Goal: Task Accomplishment & Management: Manage account settings

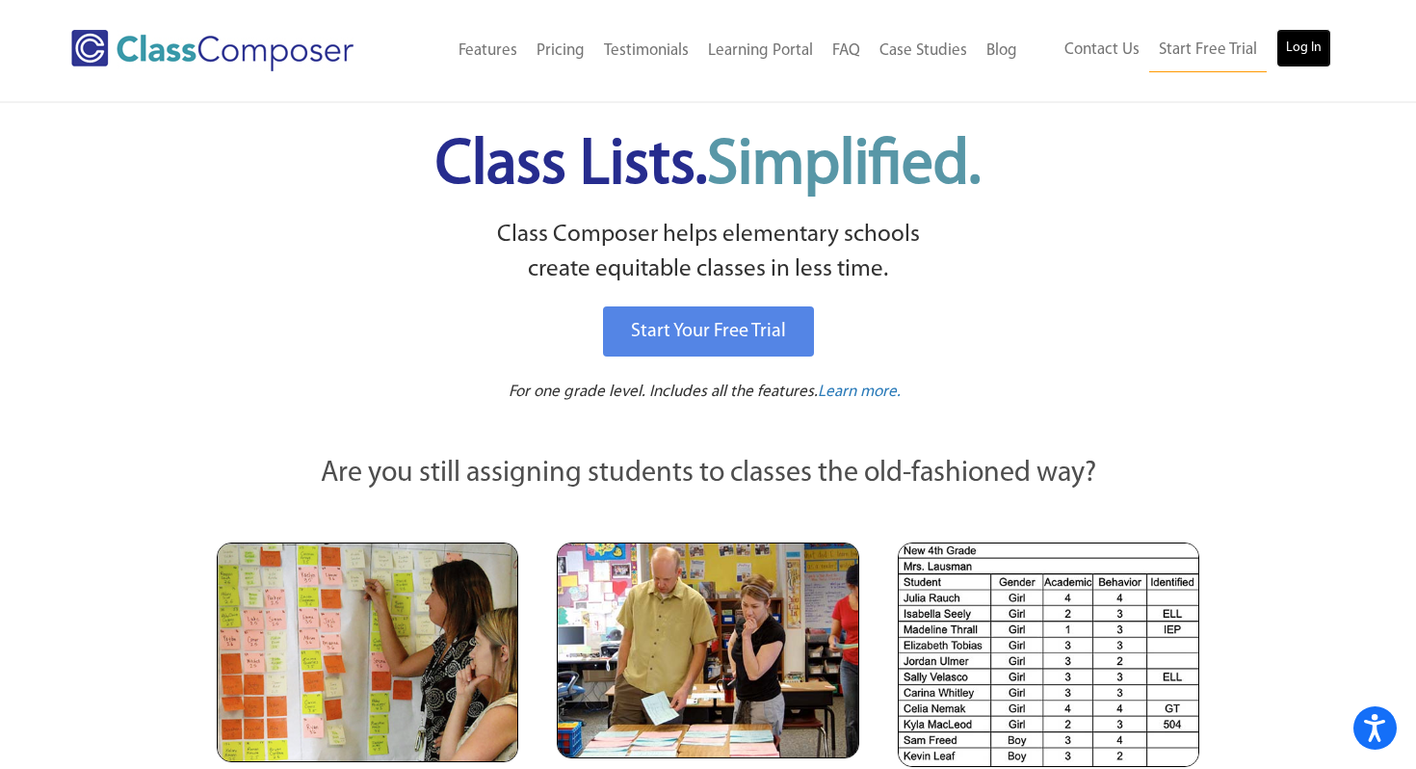
click at [1302, 43] on link "Log In" at bounding box center [1303, 48] width 55 height 39
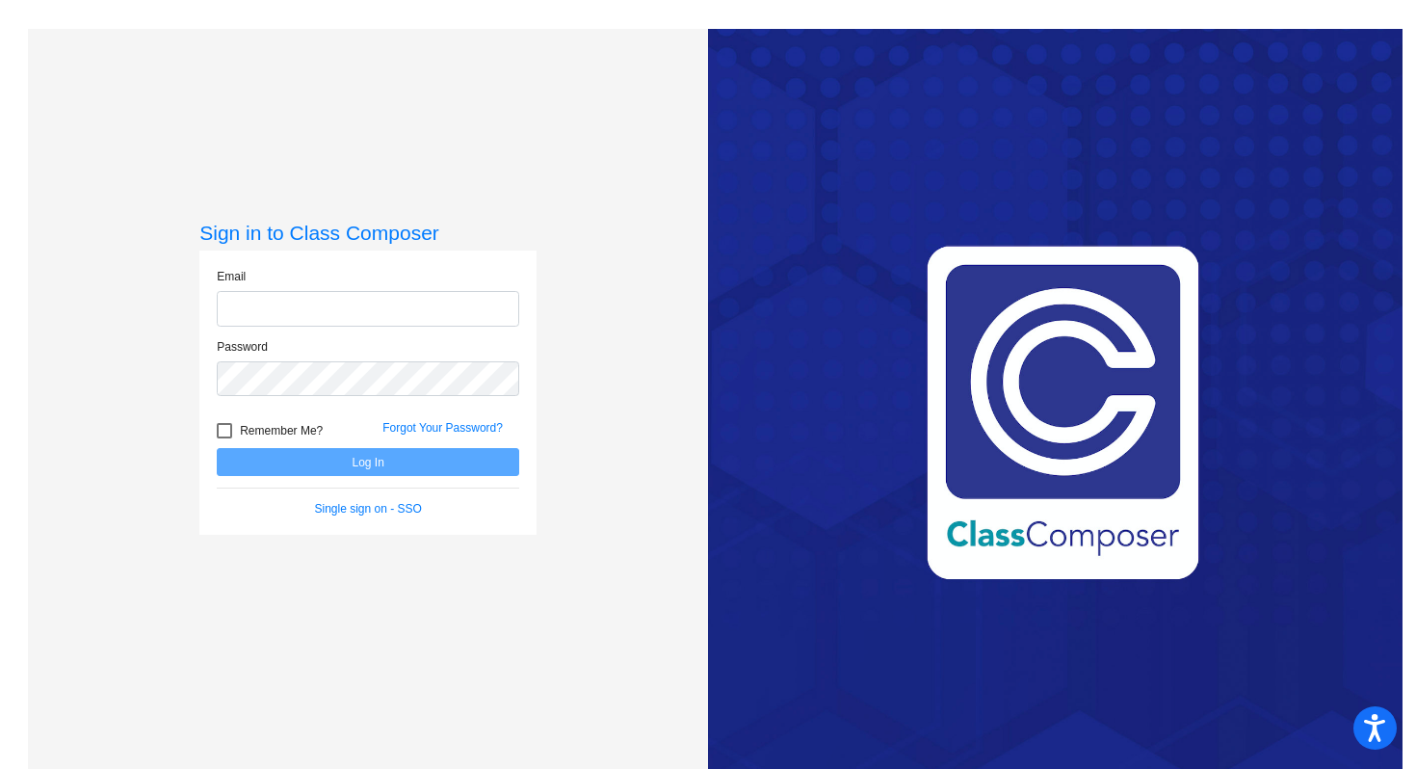
type input "[PERSON_NAME][EMAIL_ADDRESS][PERSON_NAME][DOMAIN_NAME]"
click at [219, 425] on div at bounding box center [224, 430] width 15 height 15
click at [223, 438] on input "Remember Me?" at bounding box center [223, 438] width 1 height 1
checkbox input "true"
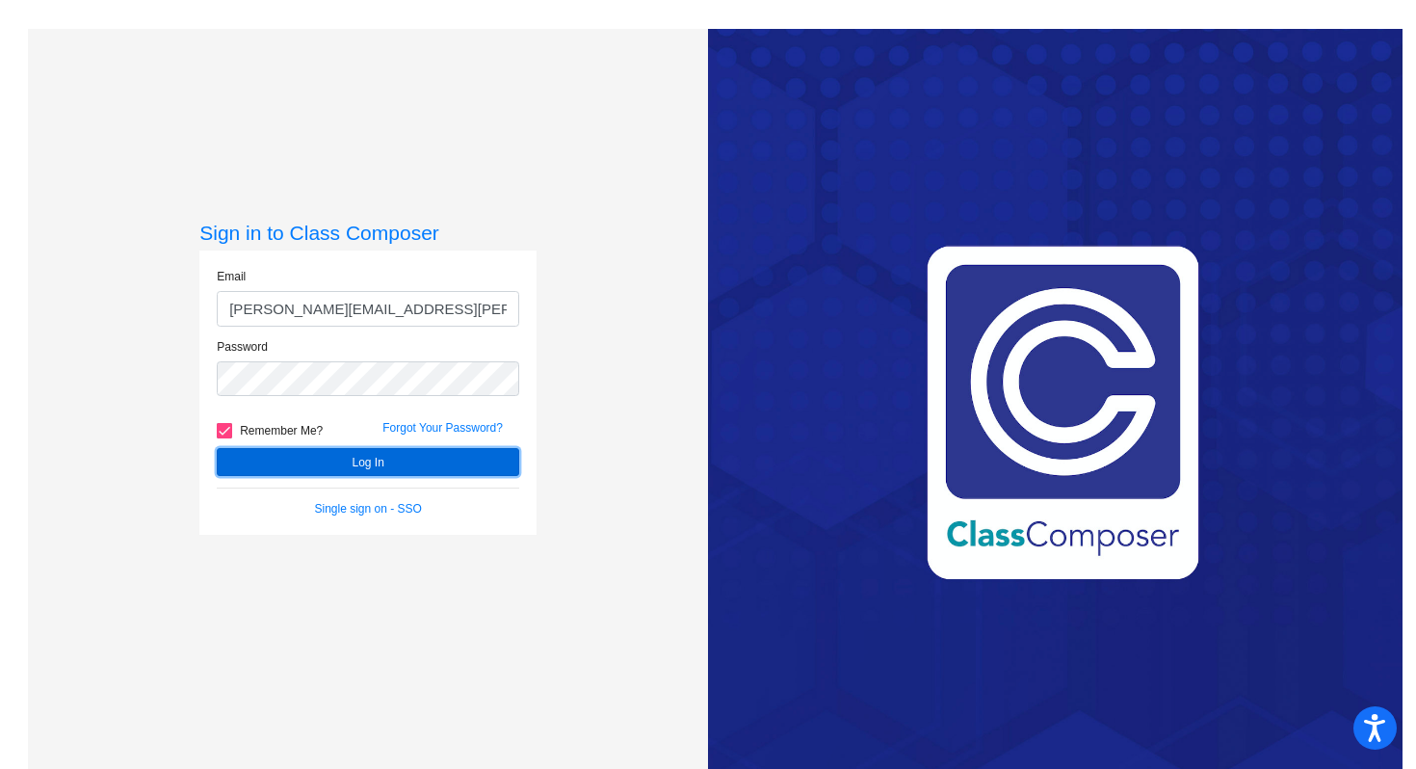
click at [290, 462] on button "Log In" at bounding box center [368, 462] width 302 height 28
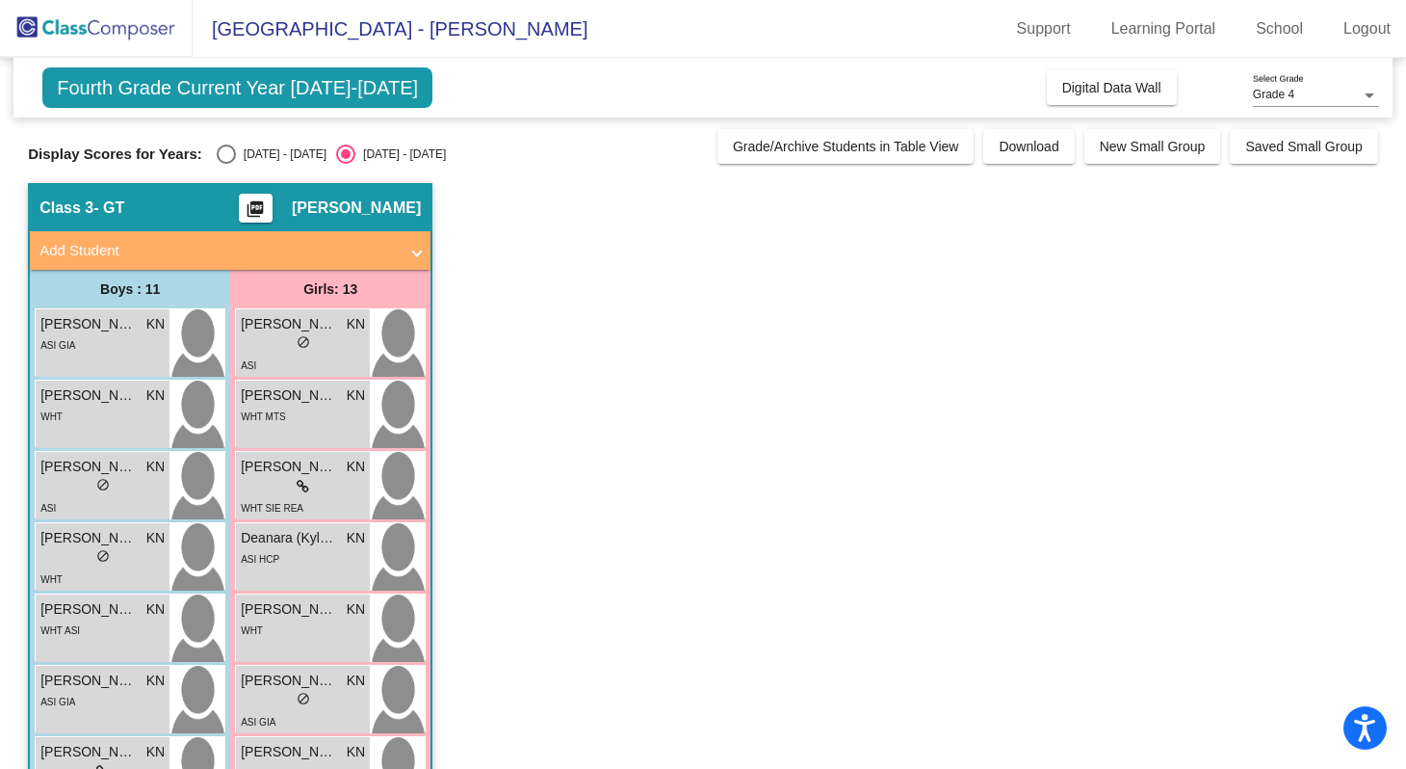
click at [267, 151] on div "2024 - 2025" at bounding box center [281, 153] width 91 height 17
click at [226, 164] on input "2024 - 2025" at bounding box center [225, 164] width 1 height 1
radio input "true"
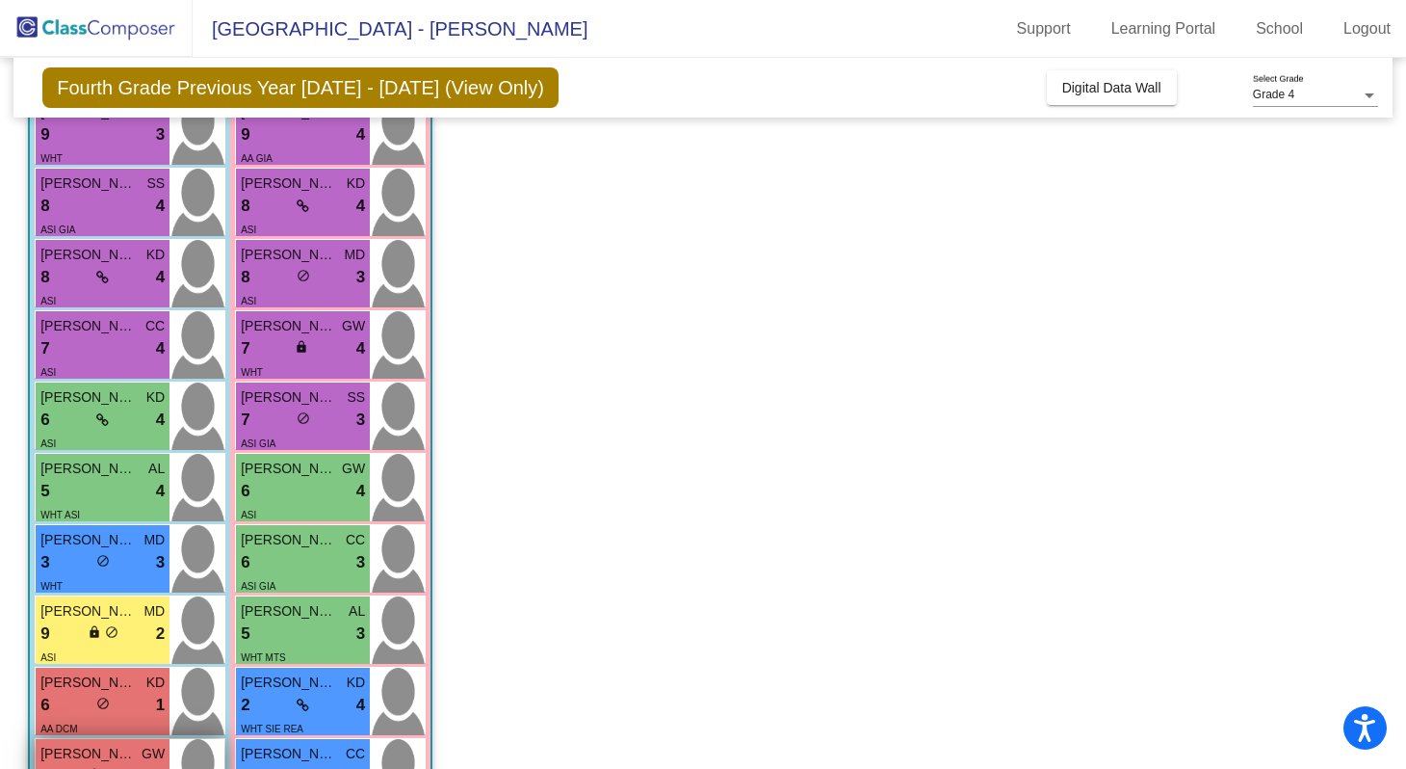
scroll to position [222, 0]
